Goal: Task Accomplishment & Management: Use online tool/utility

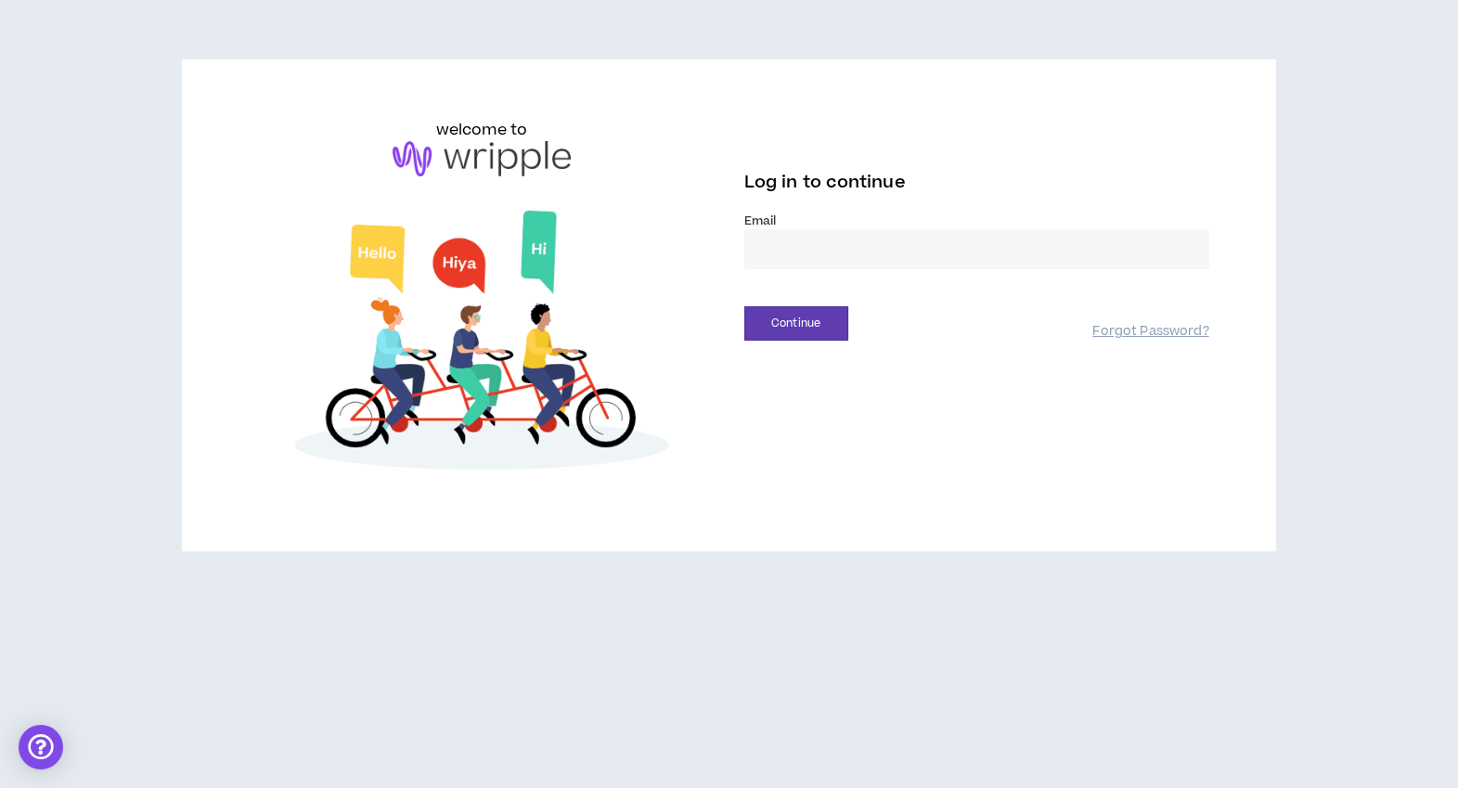
click at [780, 255] on input "email" at bounding box center [976, 249] width 465 height 40
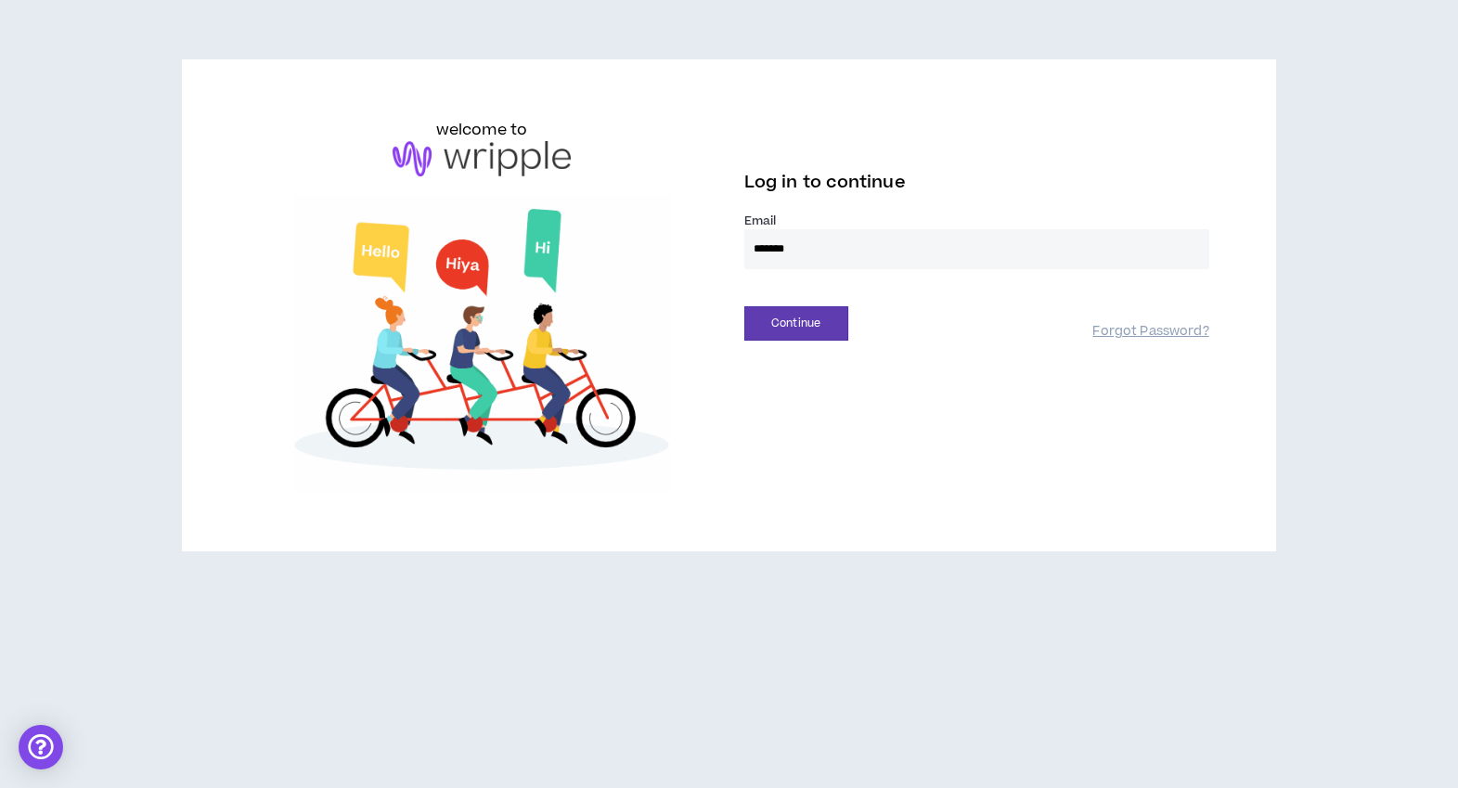
type input "**********"
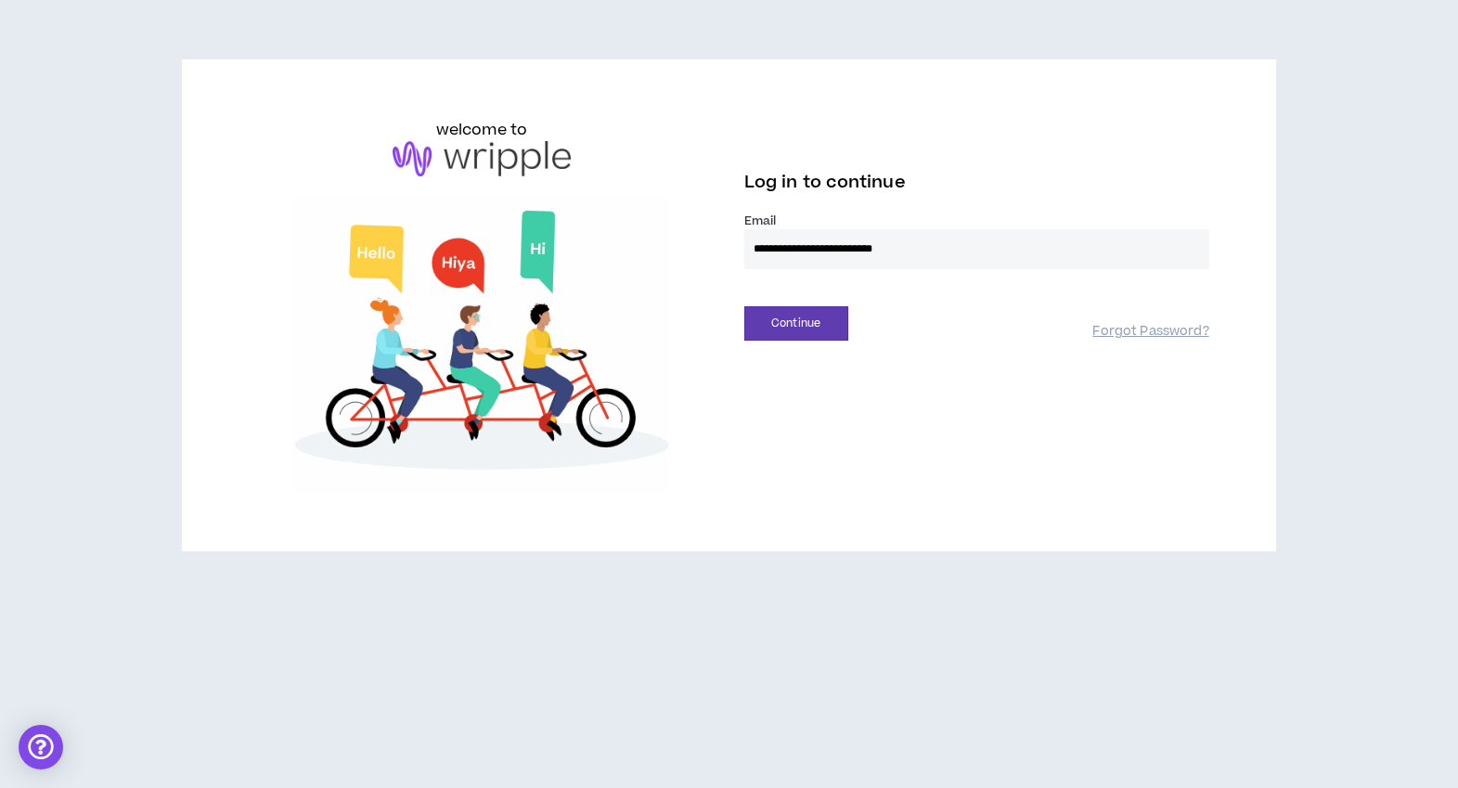
click at [744, 306] on button "Continue" at bounding box center [796, 323] width 104 height 34
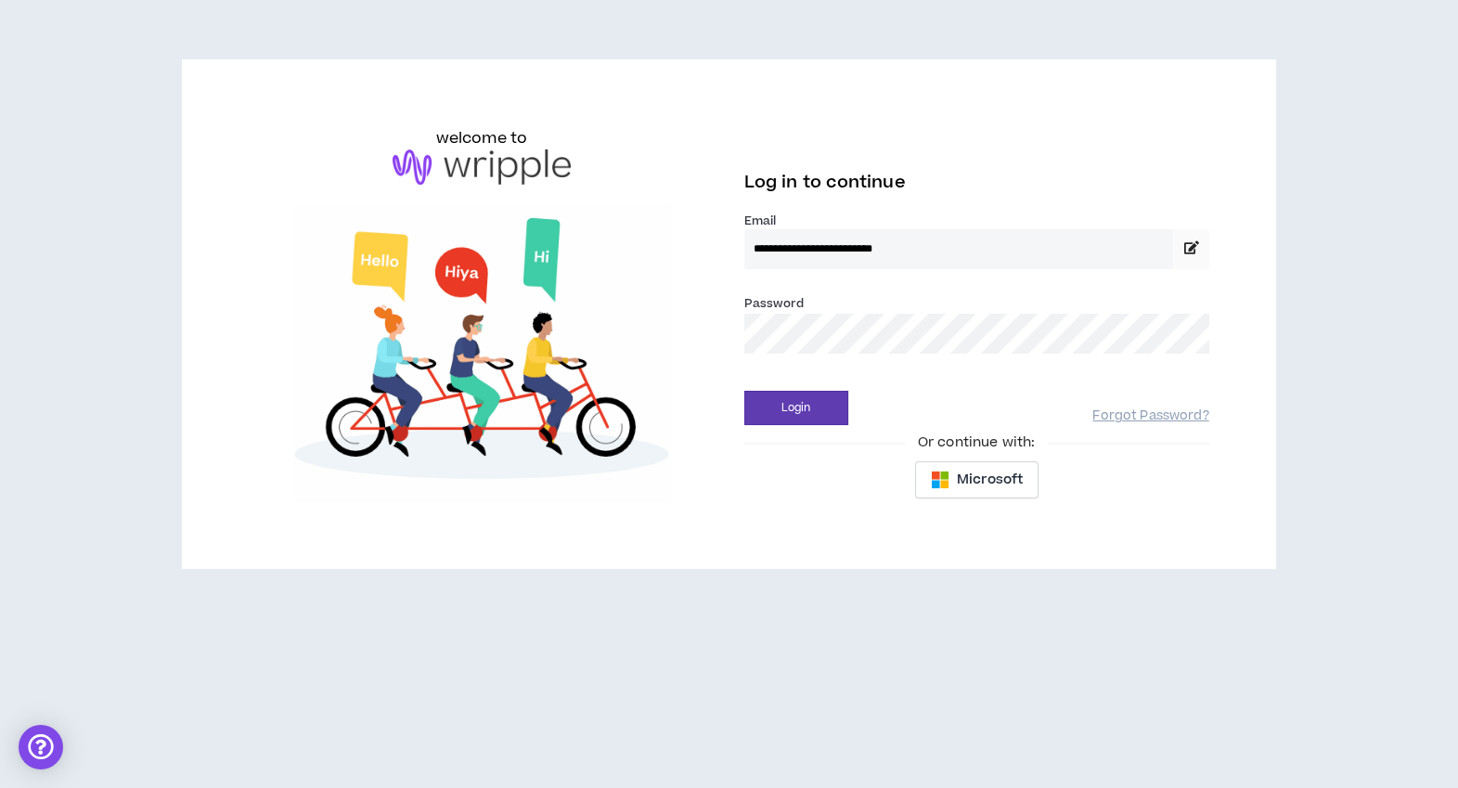
click at [785, 355] on div "Password *" at bounding box center [976, 330] width 465 height 75
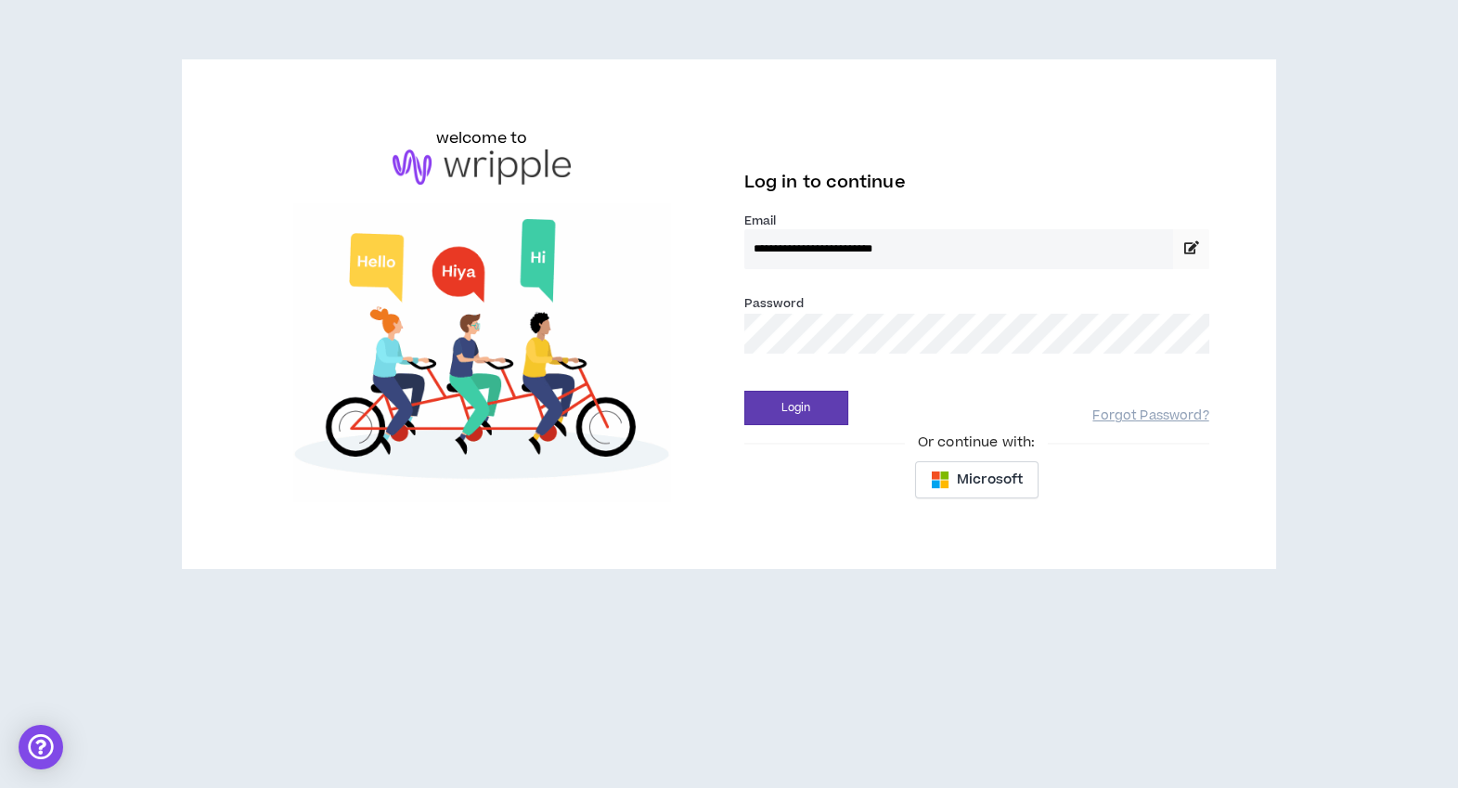
click at [744, 391] on button "Login" at bounding box center [796, 408] width 104 height 34
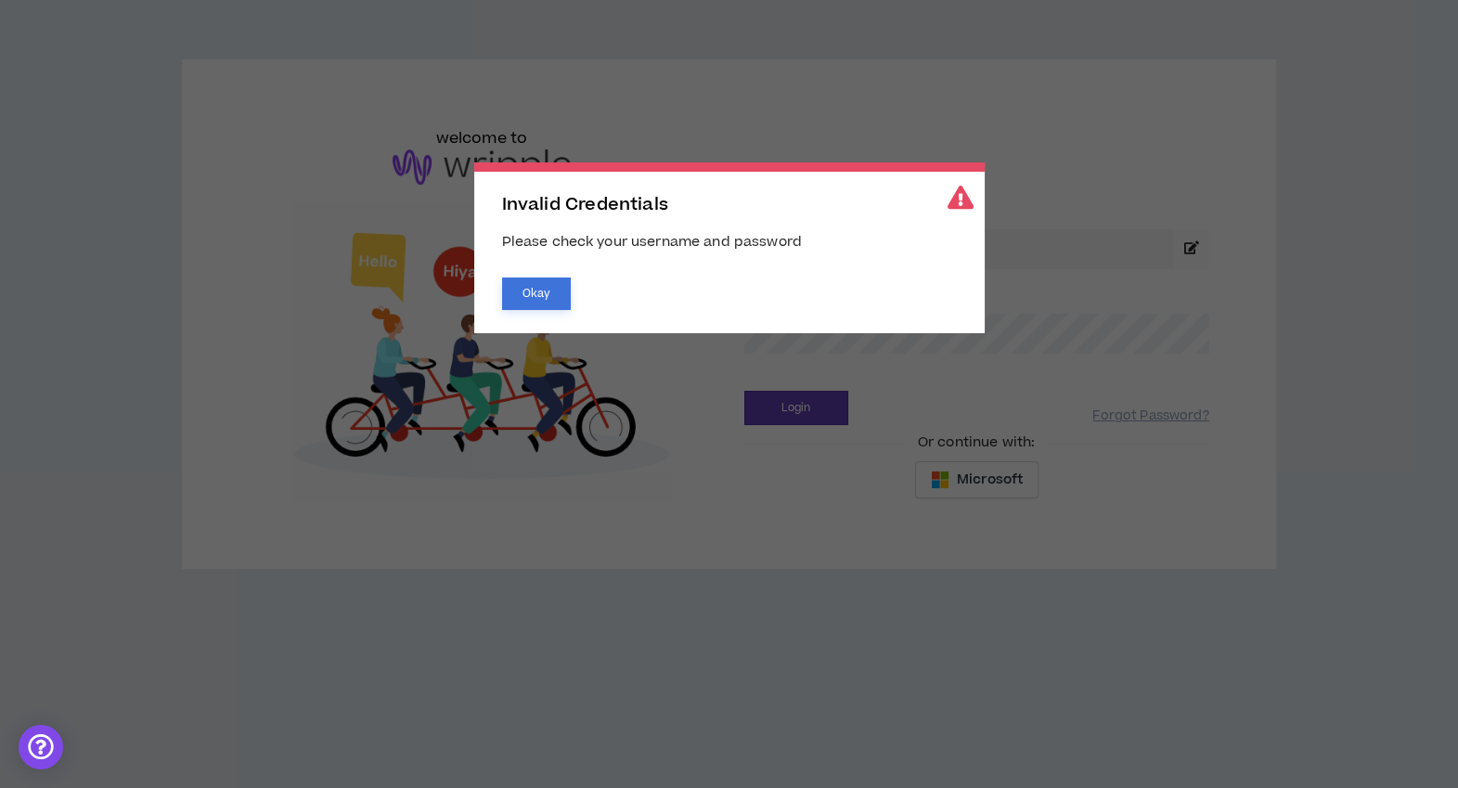
click at [544, 296] on button "Okay" at bounding box center [536, 294] width 69 height 32
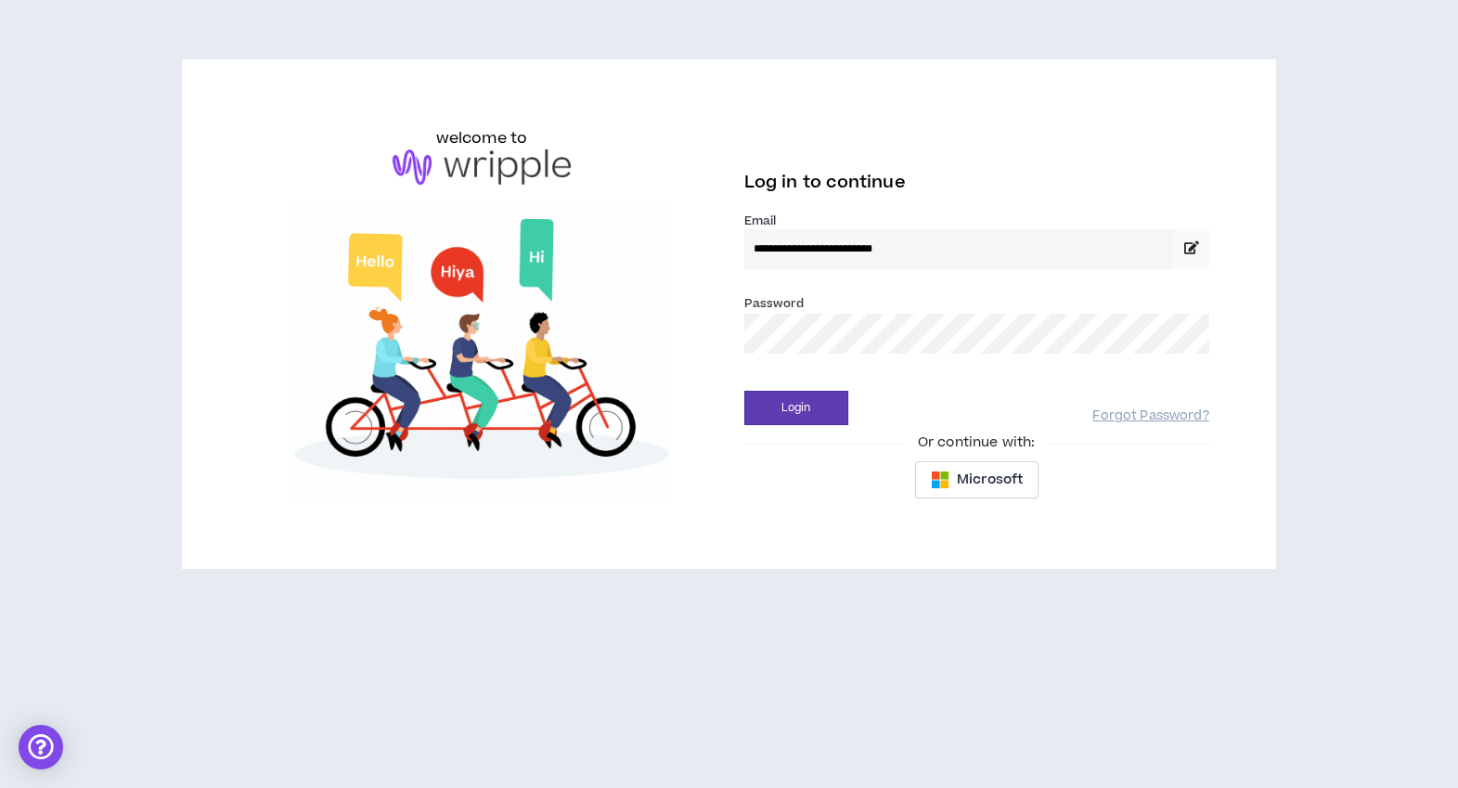
click at [744, 391] on button "Login" at bounding box center [796, 408] width 104 height 34
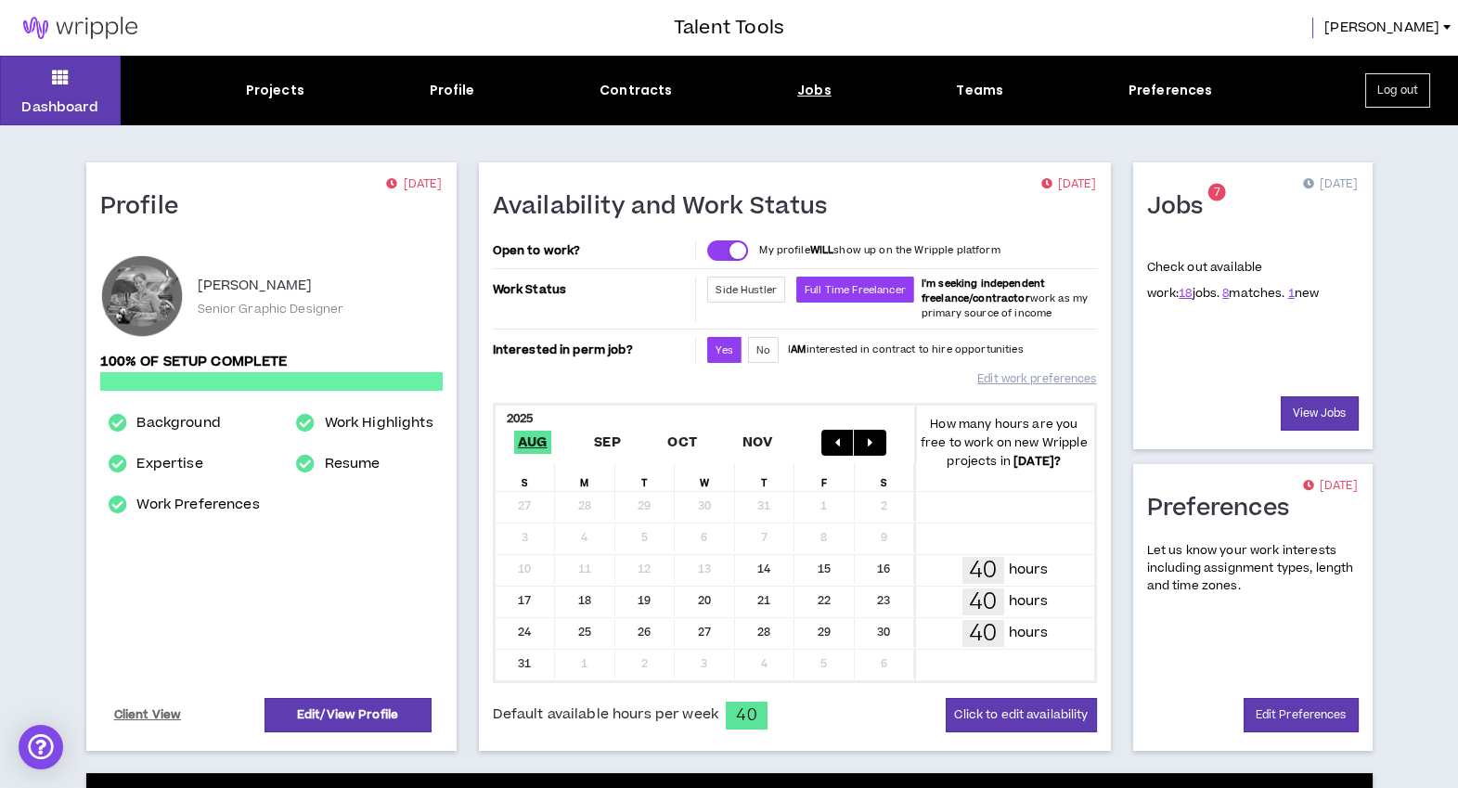
click at [825, 97] on div "Jobs" at bounding box center [814, 90] width 34 height 19
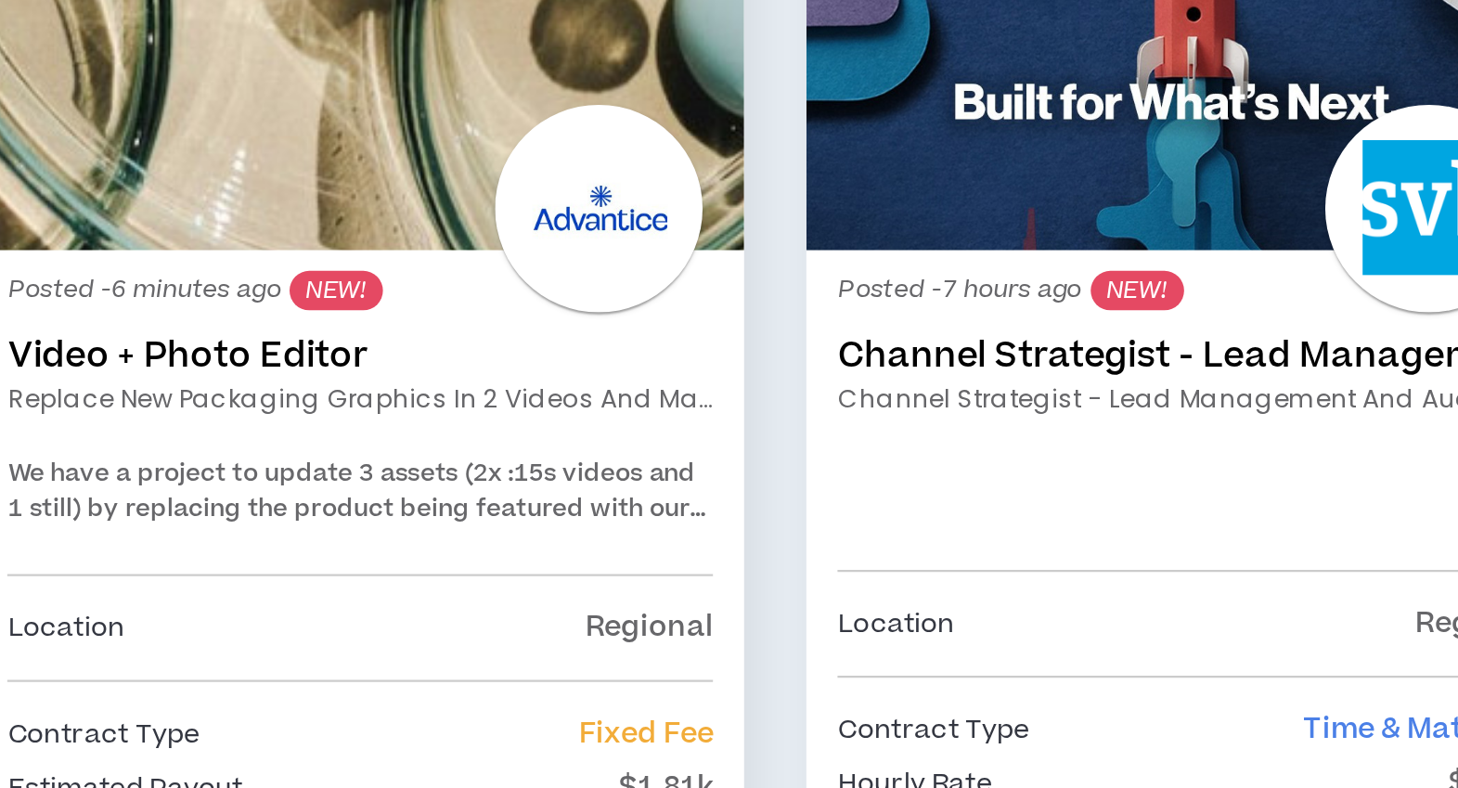
scroll to position [209, 0]
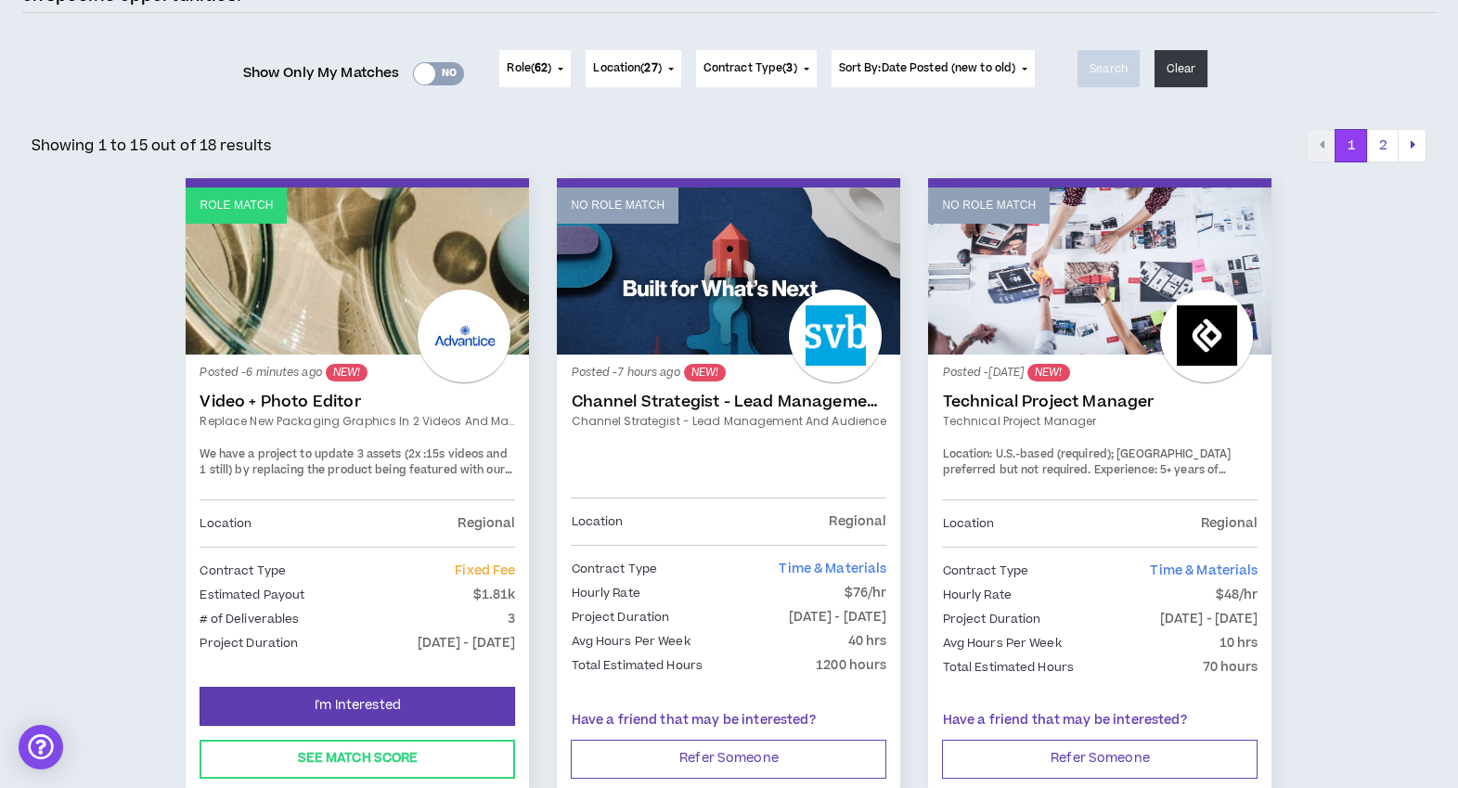
click at [360, 327] on link "Role Match" at bounding box center [357, 271] width 343 height 167
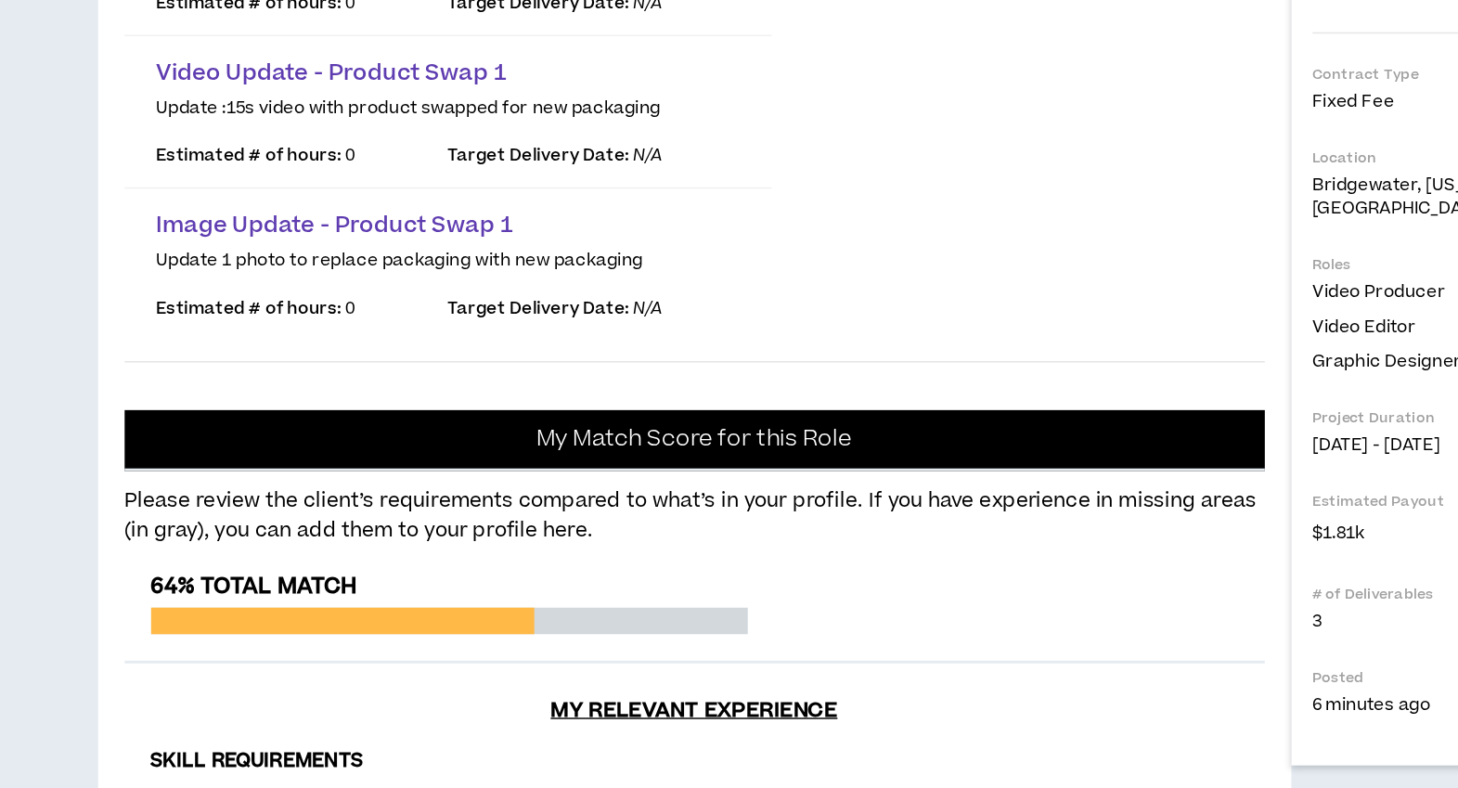
scroll to position [385, 0]
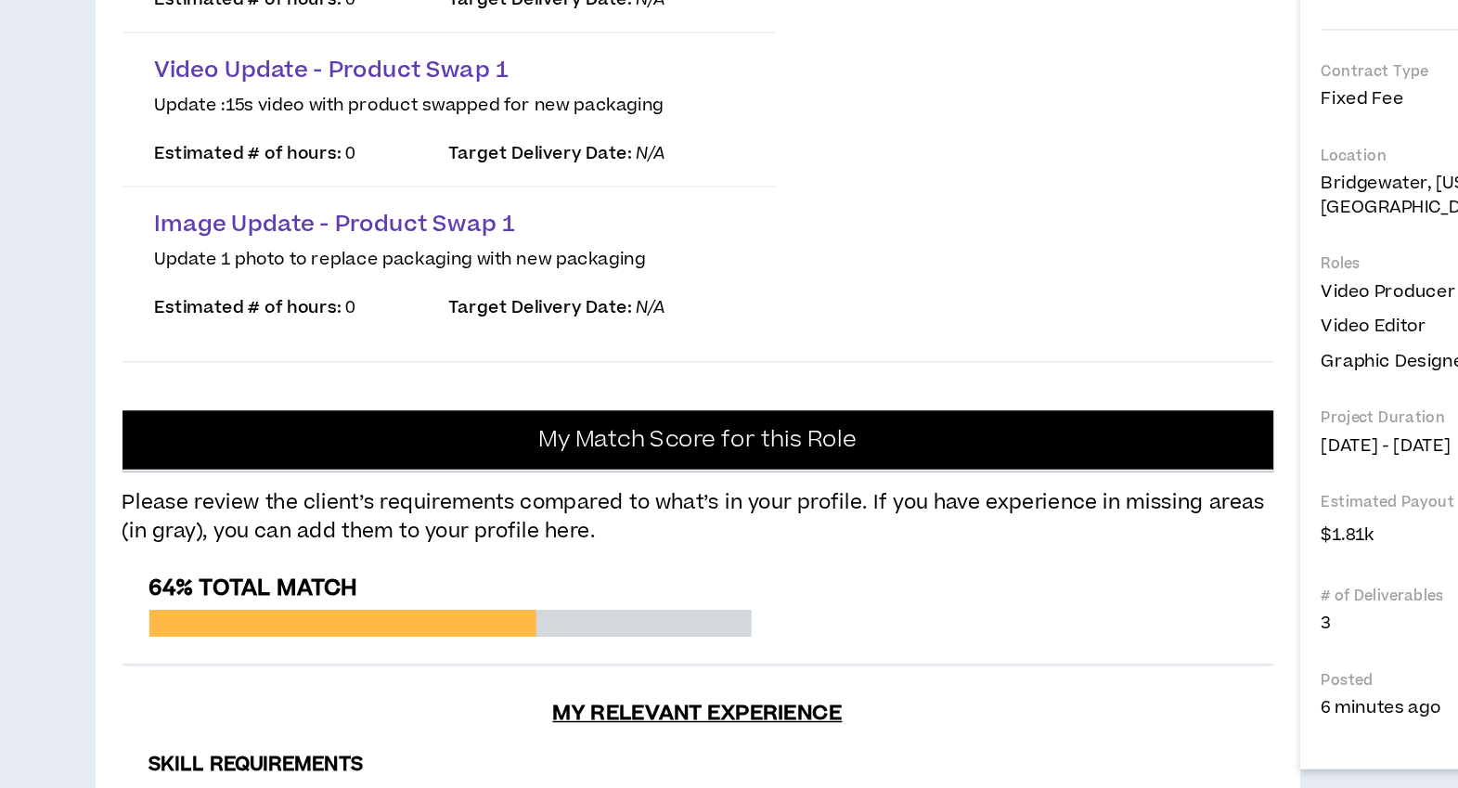
drag, startPoint x: 382, startPoint y: 533, endPoint x: 591, endPoint y: 535, distance: 208.9
click at [591, 92] on p "Update :15s video with product swapped for new packaging" at bounding box center [417, 84] width 408 height 15
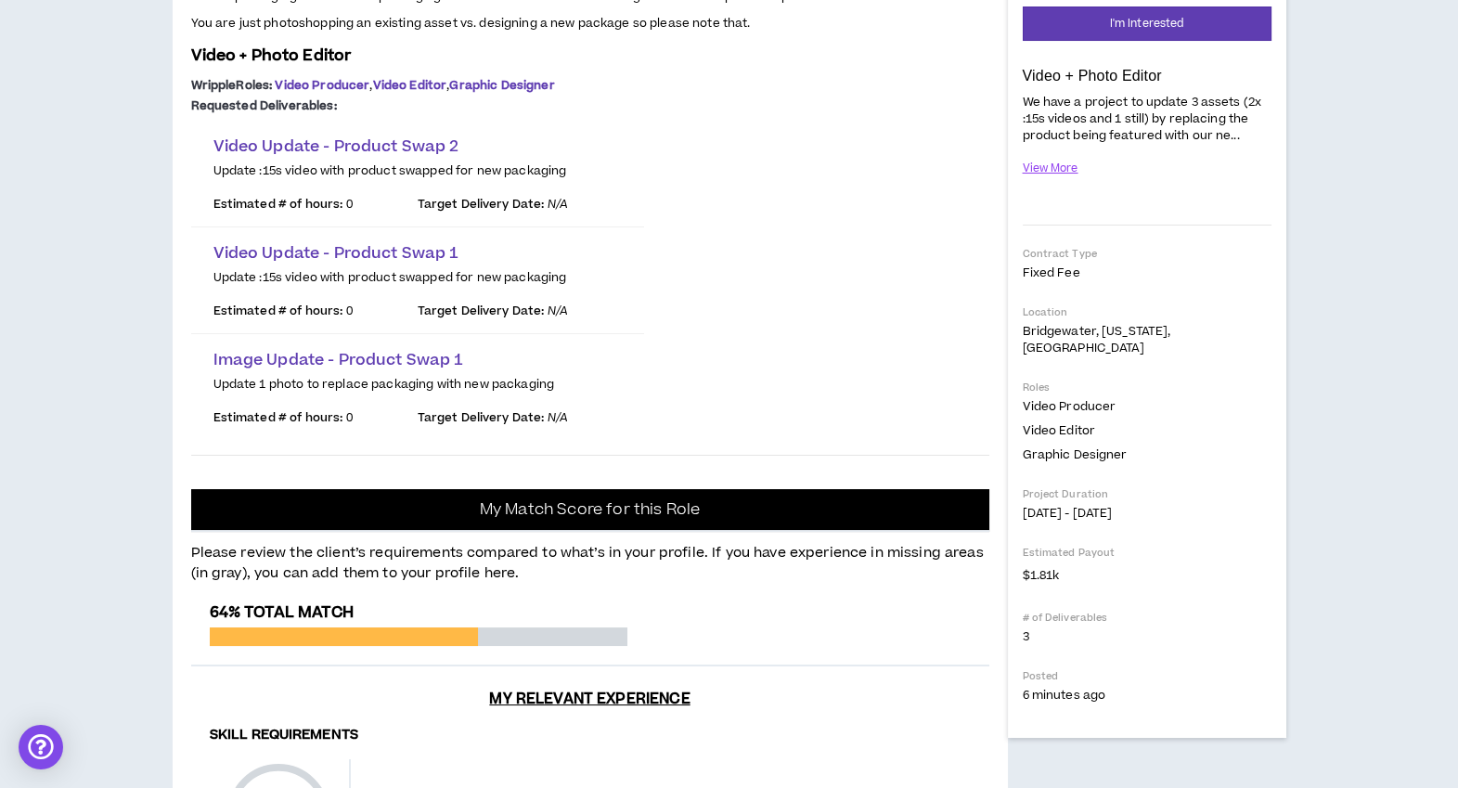
scroll to position [0, 0]
